Goal: Task Accomplishment & Management: Manage account settings

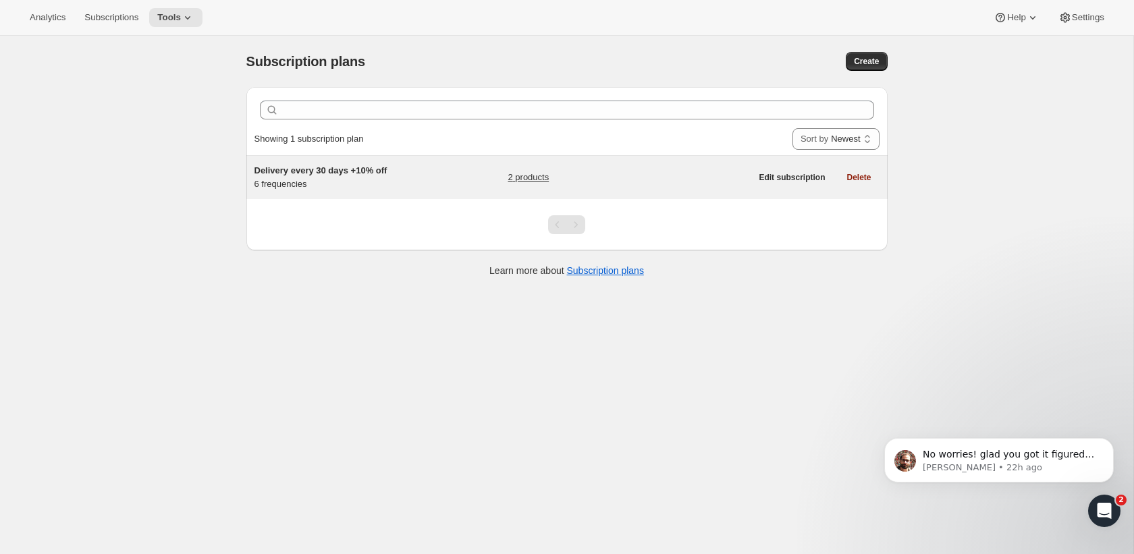
click at [416, 174] on h5 "Delivery every 30 days +10% off" at bounding box center [338, 170] width 169 height 13
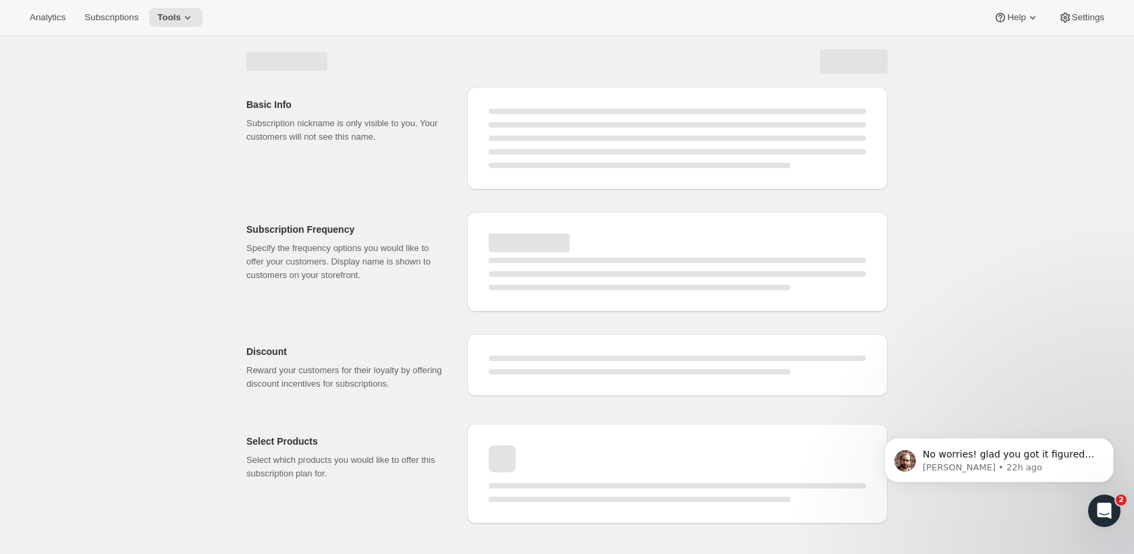
select select "WEEK"
select select "MONTH"
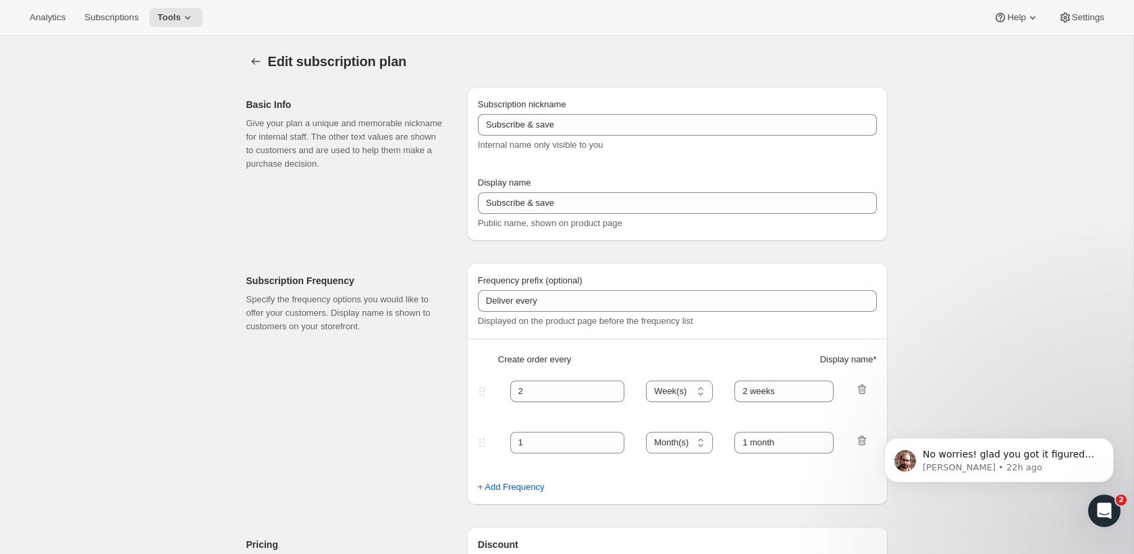
type input "Delivery every 30 days +10% off"
type input "Subscribe & save 10%"
type input "4"
select select "WEEK"
type input "4 weeks Most popular"
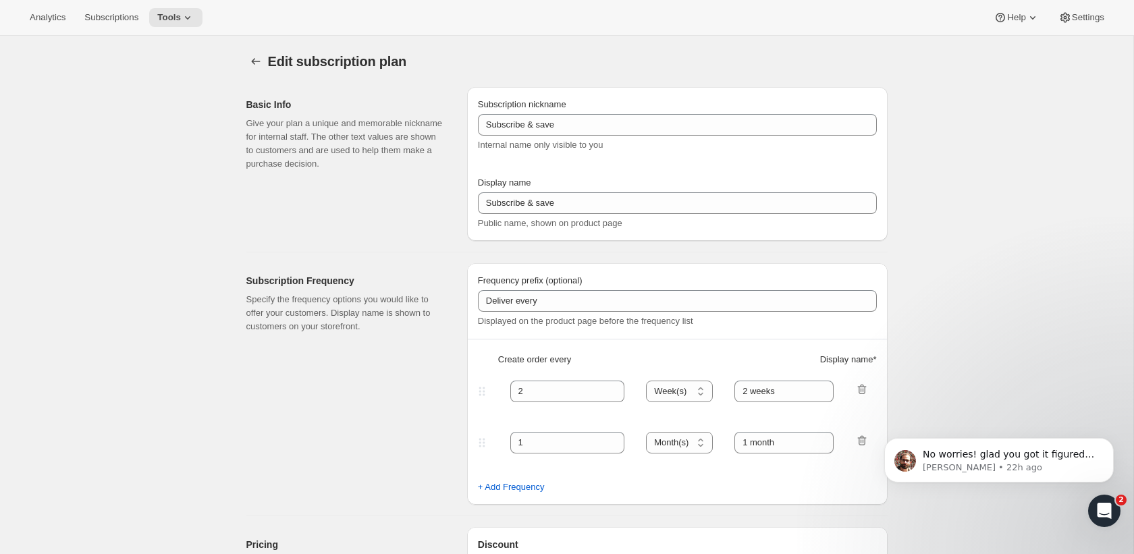
type input "10"
select select "WEEK"
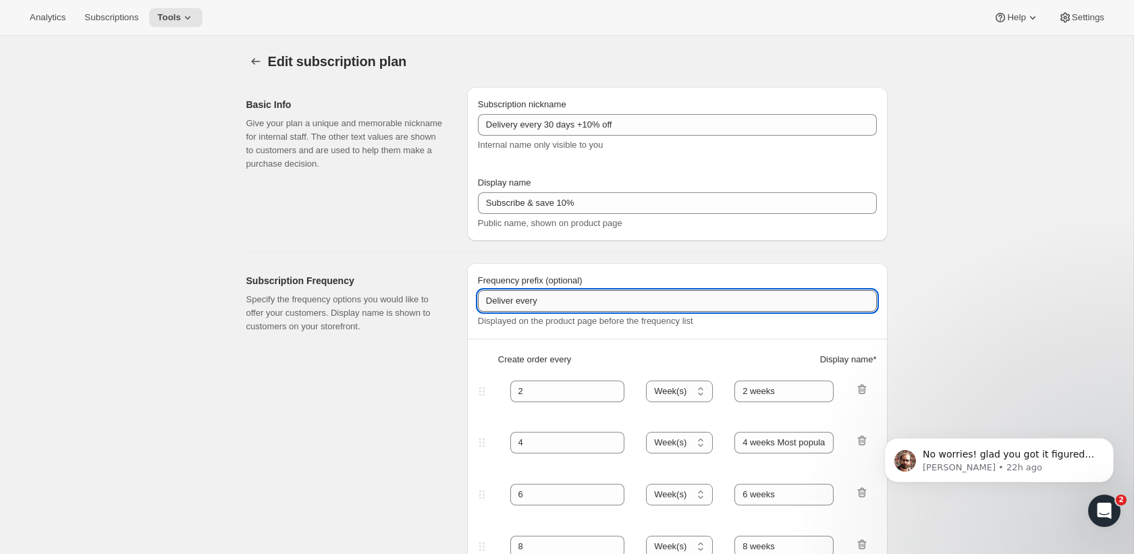
click at [512, 300] on input "Deliver every" at bounding box center [677, 301] width 399 height 22
click at [514, 300] on input "Deliver every" at bounding box center [677, 301] width 399 height 22
type input "Delivery every"
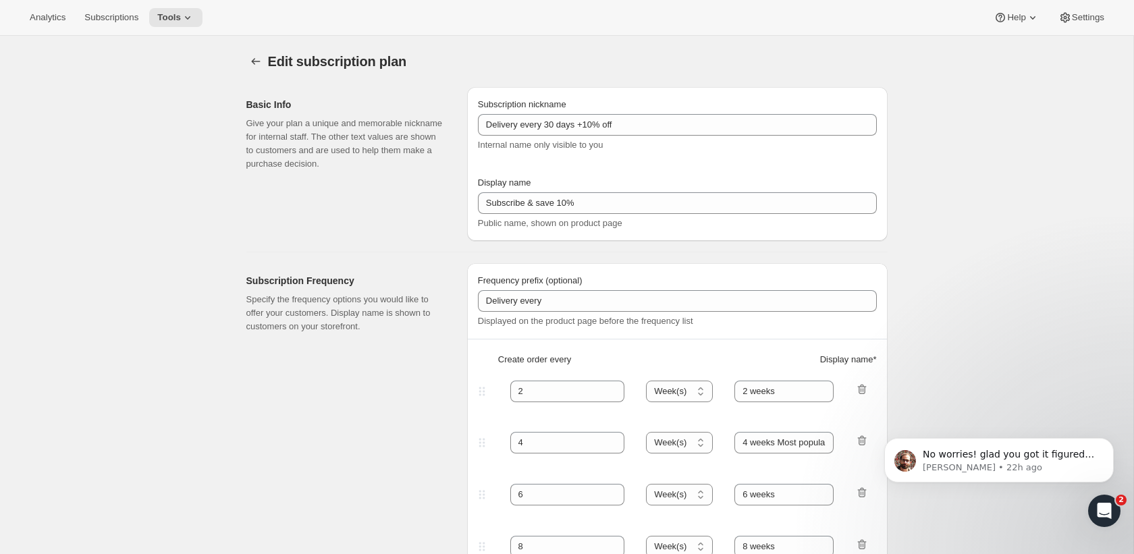
select select "WEEK"
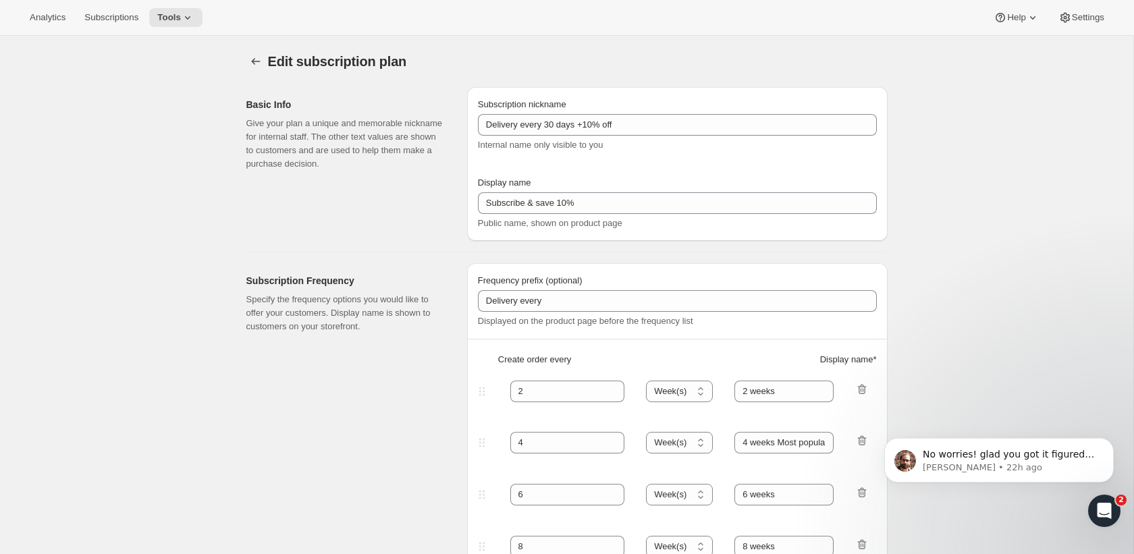
select select "WEEK"
type input "Delivery every"
